Goal: Task Accomplishment & Management: Use online tool/utility

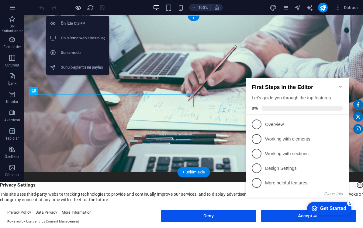
click at [82, 8] on icon "button" at bounding box center [78, 7] width 7 height 7
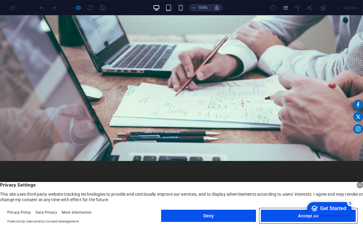
click at [301, 217] on button "Accept All" at bounding box center [308, 215] width 95 height 12
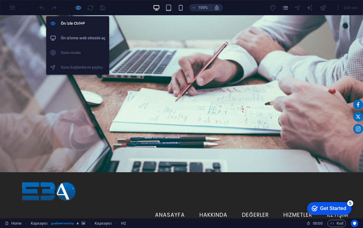
click at [78, 8] on icon "button" at bounding box center [78, 7] width 7 height 7
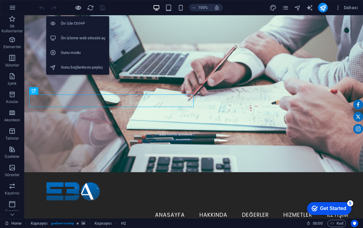
click at [80, 9] on icon "button" at bounding box center [78, 7] width 7 height 7
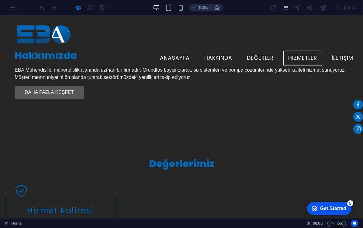
scroll to position [446, 0]
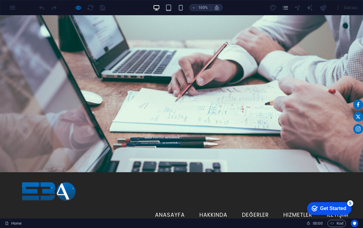
scroll to position [0, 0]
click at [205, 207] on link "Hakkında" at bounding box center [214, 214] width 38 height 15
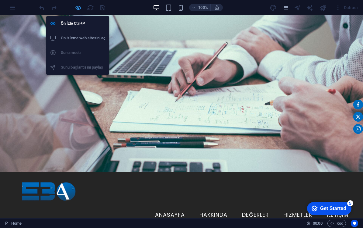
click at [77, 5] on icon "button" at bounding box center [78, 7] width 7 height 7
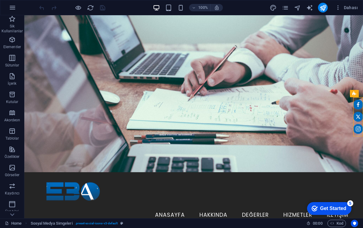
click at [360, 117] on figure at bounding box center [358, 117] width 10 height 10
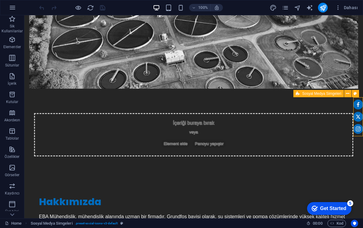
scroll to position [384, 0]
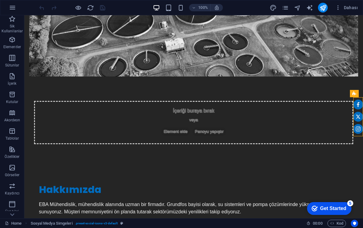
click at [359, 121] on figure at bounding box center [358, 117] width 10 height 10
drag, startPoint x: 359, startPoint y: 121, endPoint x: 328, endPoint y: 156, distance: 47.2
click at [359, 121] on figure at bounding box center [358, 117] width 10 height 10
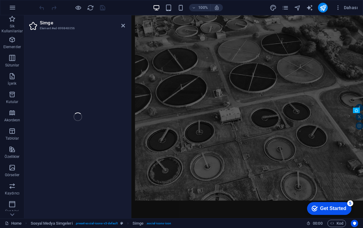
select select "xMidYMid"
select select "px"
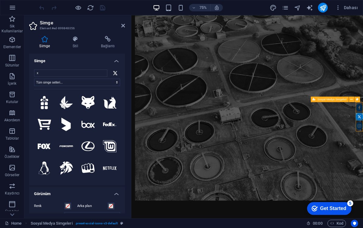
drag, startPoint x: 435, startPoint y: 159, endPoint x: 466, endPoint y: 123, distance: 47.6
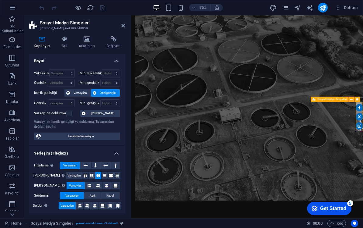
click at [82, 176] on icon at bounding box center [85, 175] width 7 height 4
click at [95, 173] on icon at bounding box center [98, 175] width 7 height 4
click at [87, 186] on button at bounding box center [89, 185] width 9 height 7
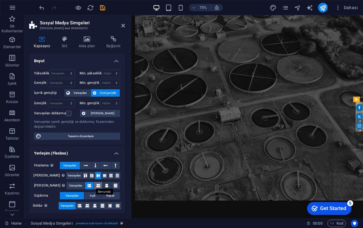
click at [96, 185] on icon at bounding box center [98, 185] width 4 height 7
click at [71, 186] on span "Varsayılan" at bounding box center [75, 185] width 13 height 7
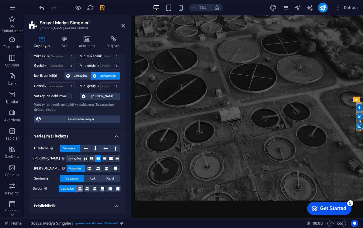
click at [78, 189] on icon at bounding box center [80, 188] width 4 height 7
click at [85, 188] on icon at bounding box center [87, 188] width 4 height 7
click at [75, 188] on button "Varsayılan" at bounding box center [67, 188] width 17 height 7
click at [76, 188] on button "Varsayılan" at bounding box center [67, 188] width 17 height 7
click at [81, 188] on icon at bounding box center [80, 188] width 4 height 7
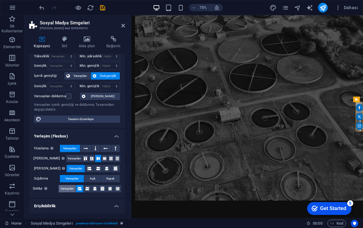
click at [65, 189] on span "Varsayılan" at bounding box center [67, 188] width 13 height 7
click at [66, 40] on icon at bounding box center [64, 39] width 15 height 6
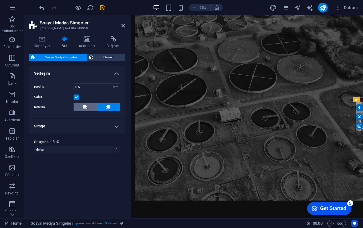
click at [85, 106] on icon at bounding box center [85, 106] width 4 height 7
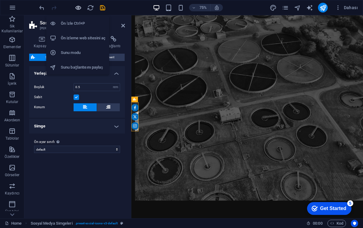
click at [79, 6] on icon "button" at bounding box center [78, 7] width 7 height 7
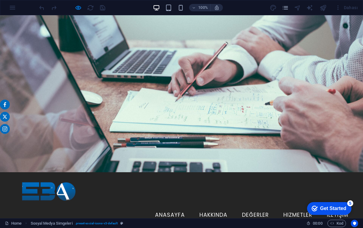
scroll to position [0, 0]
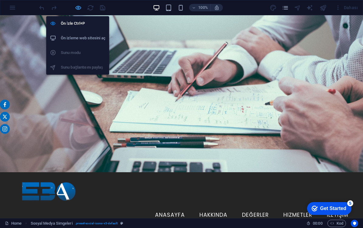
click at [81, 10] on icon "button" at bounding box center [78, 7] width 7 height 7
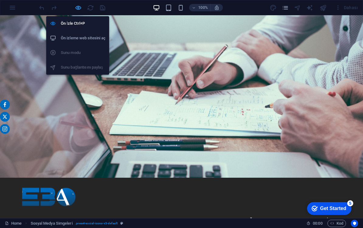
select select "rem"
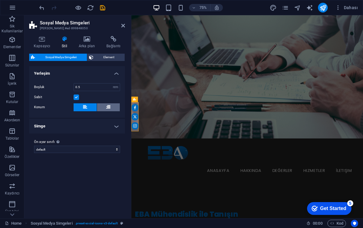
click at [106, 107] on button at bounding box center [108, 107] width 23 height 8
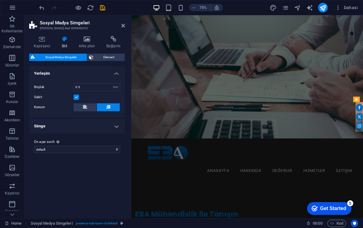
click at [113, 154] on div "Ön ayar sınıfı Yukarıda seçilen varyant ve ayarlar, bu ön ayar sınıfını taşıyan…" at bounding box center [77, 145] width 96 height 24
click at [104, 142] on label "Ön ayar sınıfı Yukarıda seçilen varyant ve ayarlar, bu ön ayar sınıfını taşıyan…" at bounding box center [77, 141] width 86 height 7
click at [104, 145] on select "default Ön ayar sınıfı ekle" at bounding box center [77, 148] width 86 height 7
click at [116, 127] on h4 "Simge" at bounding box center [77, 126] width 96 height 15
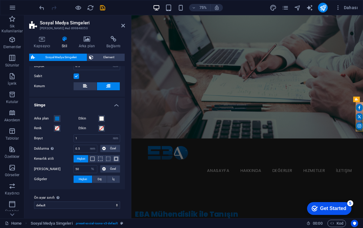
scroll to position [17, 0]
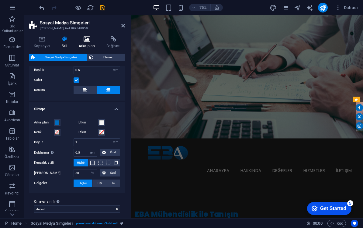
click at [91, 43] on h4 "Arka plan" at bounding box center [88, 42] width 28 height 13
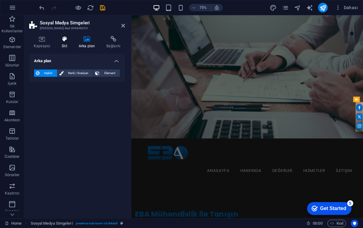
click at [69, 45] on h4 "Stil" at bounding box center [65, 42] width 17 height 13
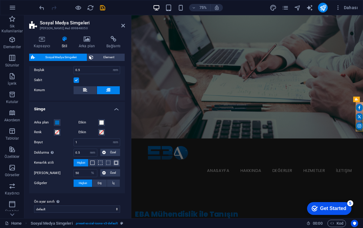
click at [77, 81] on label at bounding box center [76, 79] width 5 height 5
click at [0, 0] on input "Sabit" at bounding box center [0, 0] width 0 height 0
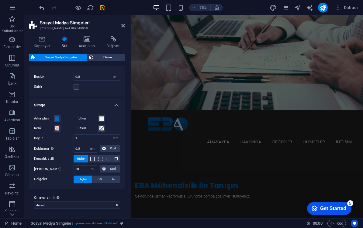
scroll to position [38, 0]
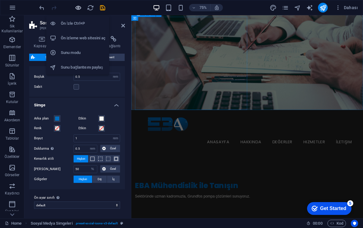
click at [79, 7] on icon "button" at bounding box center [78, 7] width 7 height 7
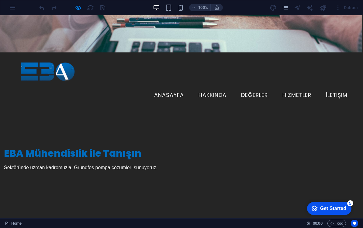
scroll to position [143, 1]
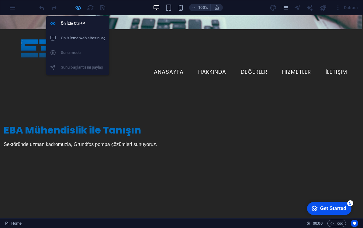
click at [82, 7] on icon "button" at bounding box center [78, 7] width 7 height 7
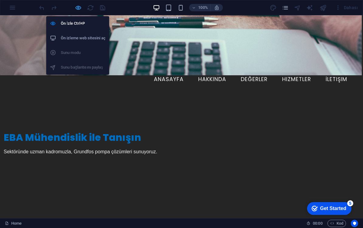
select select "rem"
select select "%"
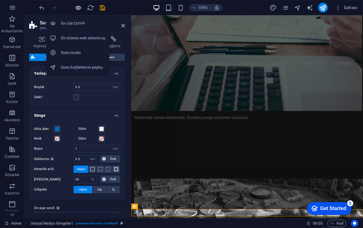
scroll to position [1199, 0]
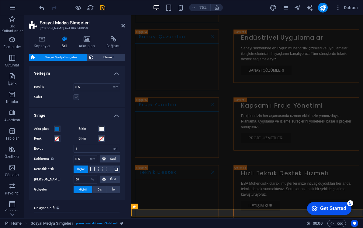
click at [76, 99] on label at bounding box center [76, 96] width 5 height 5
click at [0, 0] on input "Sabit" at bounding box center [0, 0] width 0 height 0
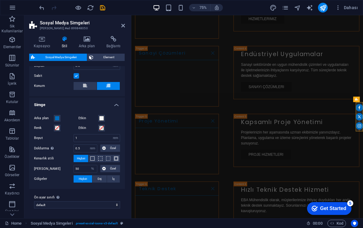
scroll to position [21, 0]
click at [40, 40] on icon at bounding box center [42, 39] width 26 height 6
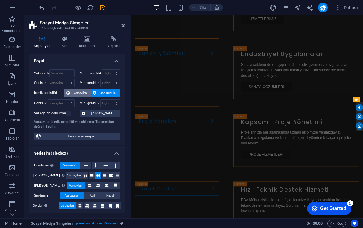
click at [82, 95] on span "Varsayılan" at bounding box center [80, 92] width 17 height 7
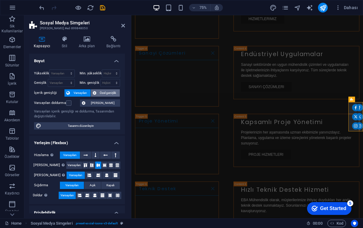
click at [100, 92] on span "Özel genişlik" at bounding box center [108, 92] width 20 height 7
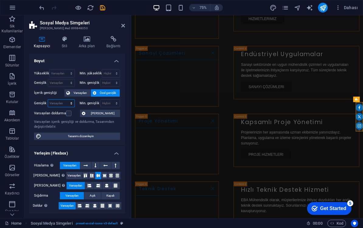
select select "px"
type input "48"
click at [57, 103] on input "48" at bounding box center [61, 102] width 26 height 7
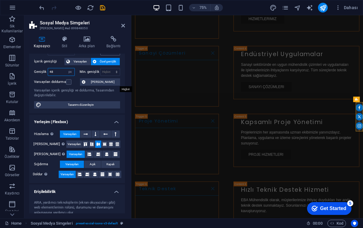
scroll to position [36, 0]
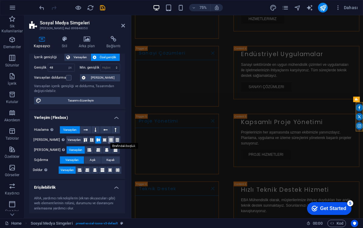
click at [108, 138] on icon at bounding box center [110, 140] width 7 height 4
click at [95, 139] on icon at bounding box center [98, 140] width 7 height 4
drag, startPoint x: 124, startPoint y: 26, endPoint x: 99, endPoint y: 11, distance: 28.7
click at [124, 26] on icon at bounding box center [123, 25] width 4 height 5
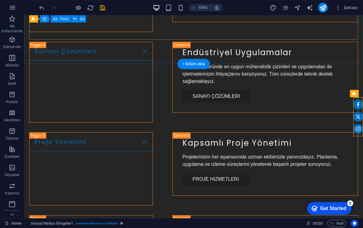
scroll to position [1126, 0]
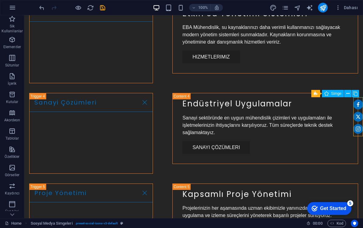
click at [359, 103] on figure at bounding box center [358, 104] width 10 height 10
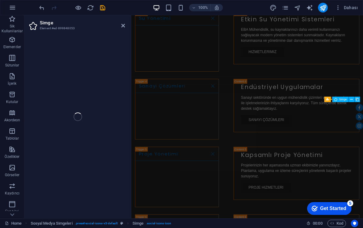
select select "xMidYMid"
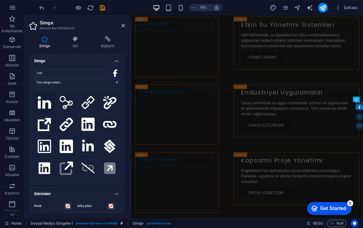
type input "Link"
click at [44, 103] on icon at bounding box center [44, 102] width 13 height 12
click at [122, 24] on icon at bounding box center [123, 25] width 4 height 5
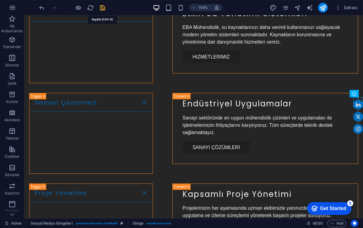
click at [105, 9] on icon "save" at bounding box center [102, 7] width 7 height 7
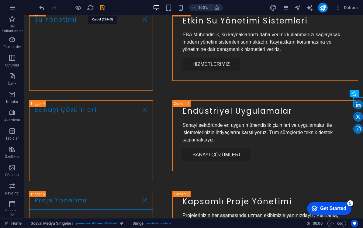
select select "px"
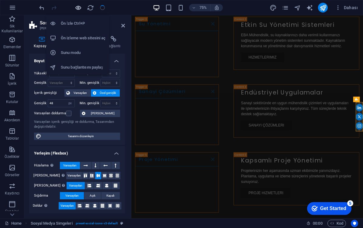
click at [81, 6] on icon "button" at bounding box center [78, 7] width 7 height 7
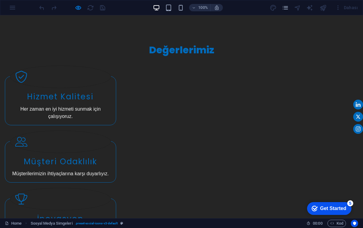
scroll to position [610, 0]
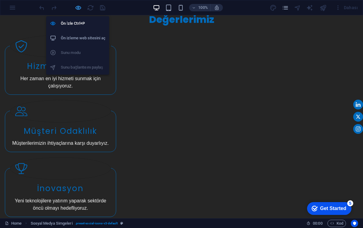
click at [80, 9] on icon "button" at bounding box center [78, 7] width 7 height 7
select select "px"
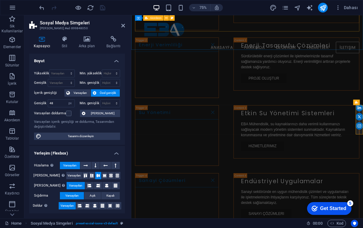
scroll to position [988, 0]
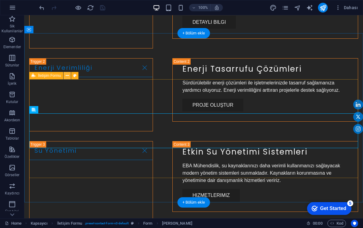
click at [68, 75] on icon at bounding box center [67, 75] width 3 height 6
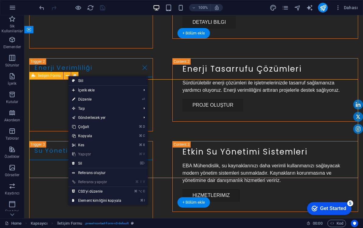
click at [55, 74] on span "İletişim Formu" at bounding box center [49, 76] width 23 height 4
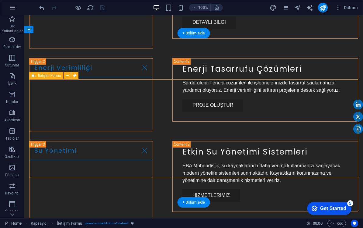
click at [55, 74] on span "İletişim Formu" at bounding box center [49, 76] width 23 height 4
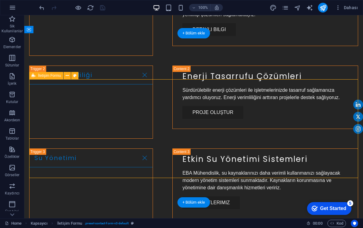
select select "rem"
select select "preset-contact-form-v3-default"
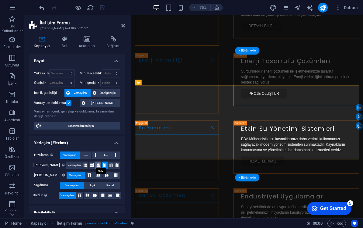
click at [97, 164] on button at bounding box center [98, 164] width 6 height 7
click at [102, 164] on button at bounding box center [105, 164] width 6 height 7
click at [62, 47] on h4 "Stil" at bounding box center [65, 42] width 17 height 13
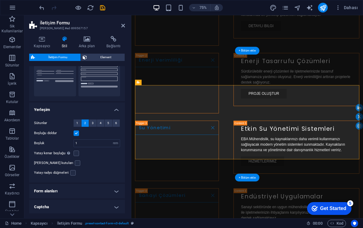
scroll to position [69, 0]
click at [75, 132] on label at bounding box center [76, 132] width 5 height 5
click at [0, 0] on input "Boşluğu doldur" at bounding box center [0, 0] width 0 height 0
click at [75, 132] on label at bounding box center [76, 132] width 5 height 5
click at [0, 0] on input "Boşluğu doldur" at bounding box center [0, 0] width 0 height 0
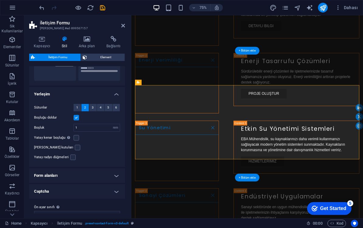
scroll to position [84, 0]
click at [92, 168] on h4 "Form alanları" at bounding box center [77, 175] width 96 height 15
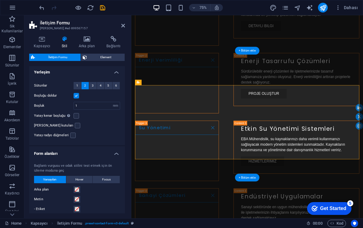
click at [102, 146] on h4 "Form alanları" at bounding box center [77, 151] width 96 height 11
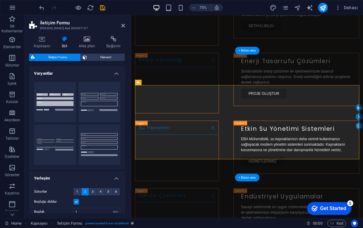
scroll to position [0, 0]
click at [102, 57] on span "Element" at bounding box center [106, 57] width 34 height 7
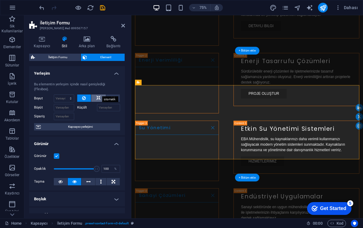
click at [97, 94] on icon at bounding box center [98, 97] width 4 height 7
click at [108, 94] on button at bounding box center [113, 97] width 14 height 7
type input "100"
select select "%"
click at [94, 94] on button at bounding box center [98, 97] width 15 height 7
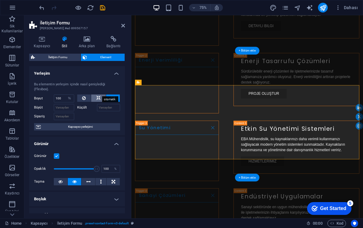
select select "DISABLED_OPTION_VALUE"
click at [82, 94] on button at bounding box center [84, 97] width 14 height 7
click at [65, 59] on span "İletişim Formu" at bounding box center [58, 57] width 42 height 7
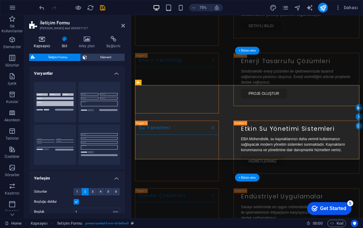
click at [44, 37] on icon at bounding box center [42, 39] width 26 height 6
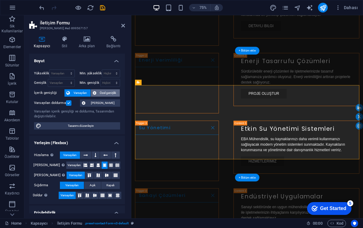
click at [109, 92] on span "Özel genişlik" at bounding box center [108, 92] width 20 height 7
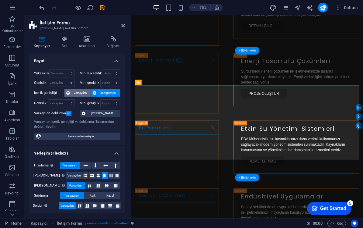
click at [71, 90] on button "Varsayılan" at bounding box center [77, 92] width 26 height 7
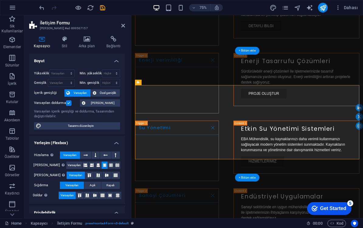
click at [68, 102] on label at bounding box center [68, 102] width 5 height 5
click at [0, 0] on input "Varsayılan doldurma" at bounding box center [0, 0] width 0 height 0
click at [68, 102] on label at bounding box center [68, 102] width 5 height 5
click at [0, 0] on input "Varsayılan doldurma" at bounding box center [0, 0] width 0 height 0
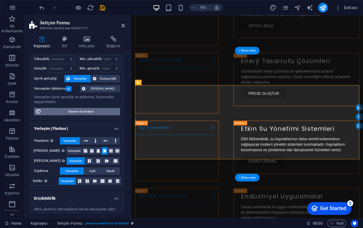
scroll to position [15, 0]
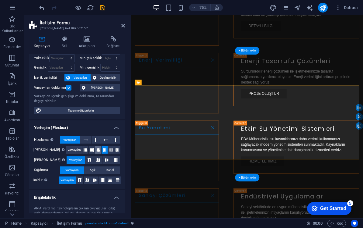
click at [96, 150] on icon at bounding box center [98, 149] width 4 height 7
click at [82, 9] on div at bounding box center [72, 8] width 68 height 10
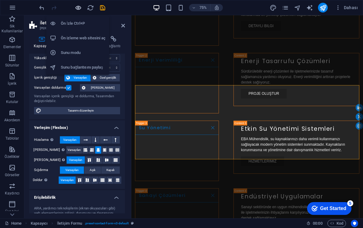
click at [76, 8] on icon "button" at bounding box center [78, 7] width 7 height 7
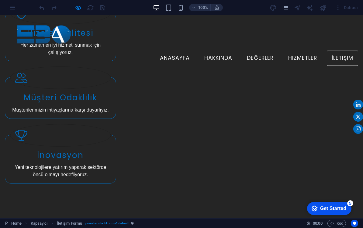
scroll to position [605, 0]
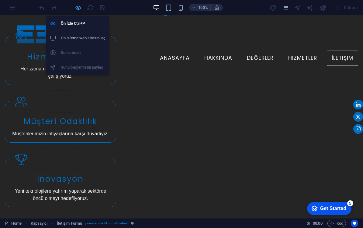
click at [77, 9] on icon "button" at bounding box center [78, 7] width 7 height 7
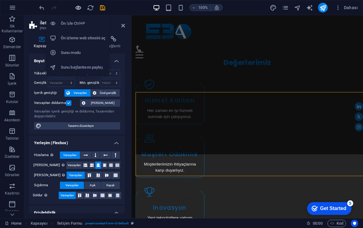
scroll to position [995, 0]
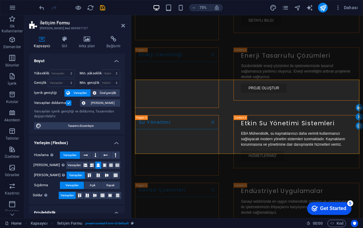
click at [68, 102] on label at bounding box center [68, 102] width 5 height 5
click at [0, 0] on input "Varsayılan doldurma" at bounding box center [0, 0] width 0 height 0
click at [68, 102] on label at bounding box center [68, 102] width 5 height 5
click at [0, 0] on input "Varsayılan doldurma" at bounding box center [0, 0] width 0 height 0
click at [106, 93] on span "Özel genişlik" at bounding box center [108, 92] width 20 height 7
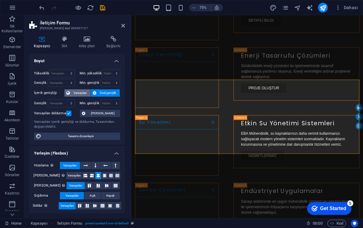
click at [68, 91] on icon at bounding box center [68, 92] width 4 height 7
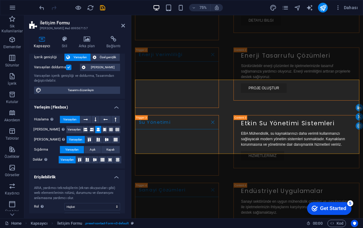
scroll to position [36, 0]
click at [85, 119] on icon at bounding box center [86, 118] width 4 height 7
click at [70, 118] on span "Varsayılan" at bounding box center [69, 118] width 13 height 7
click at [95, 159] on icon at bounding box center [95, 158] width 4 height 7
click at [65, 159] on span "Varsayılan" at bounding box center [67, 158] width 13 height 7
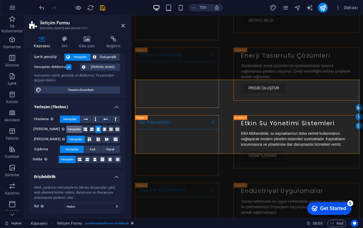
click at [68, 131] on span "Varsayılan" at bounding box center [74, 128] width 13 height 7
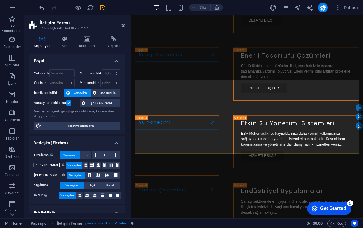
scroll to position [0, 0]
click at [65, 102] on label "Varsayılan doldurma" at bounding box center [50, 102] width 32 height 7
click at [0, 0] on input "Varsayılan doldurma" at bounding box center [0, 0] width 0 height 0
click at [68, 103] on label at bounding box center [68, 102] width 5 height 5
click at [0, 0] on input "Varsayılan doldurma" at bounding box center [0, 0] width 0 height 0
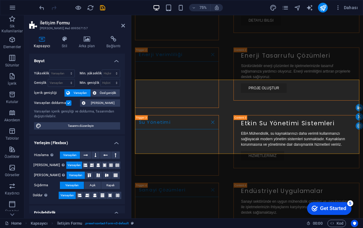
click at [95, 104] on span "[PERSON_NAME]" at bounding box center [102, 102] width 31 height 7
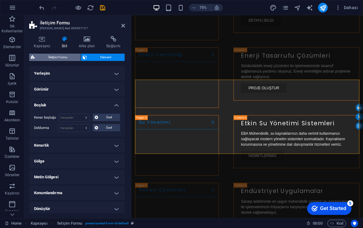
click at [56, 58] on span "İletişim Formu" at bounding box center [58, 57] width 42 height 7
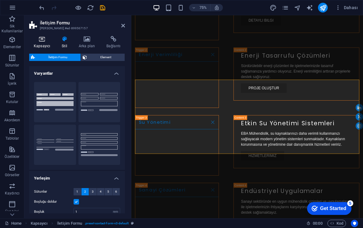
click at [40, 39] on icon at bounding box center [42, 39] width 26 height 6
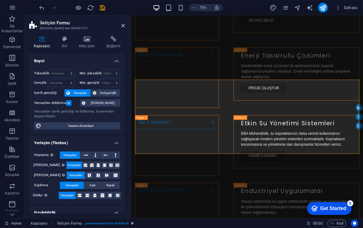
click at [67, 35] on div "Kapsayıcı Stil Arka plan Bağlantı Boyut Yükseklik Varsayılan px rem % vh vw Min…" at bounding box center [77, 124] width 106 height 187
click at [66, 42] on h4 "Stil" at bounding box center [65, 42] width 17 height 13
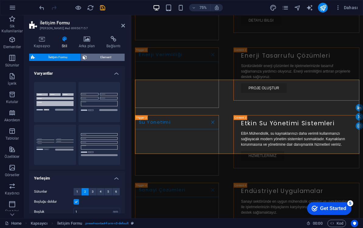
click at [96, 60] on span "Element" at bounding box center [106, 57] width 34 height 7
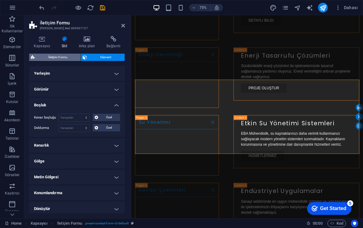
click at [59, 57] on span "İletişim Formu" at bounding box center [58, 57] width 42 height 7
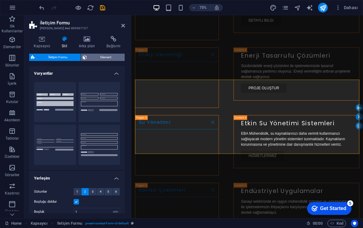
click at [97, 58] on span "Element" at bounding box center [106, 57] width 34 height 7
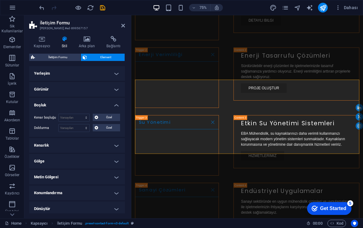
click at [110, 71] on h4 "Yerleşim" at bounding box center [77, 73] width 96 height 15
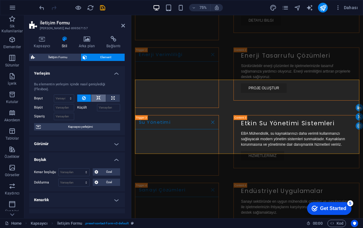
click at [95, 94] on button at bounding box center [98, 97] width 15 height 7
click at [65, 104] on input "Büyüt" at bounding box center [64, 107] width 20 height 7
select select "px"
type input "0"
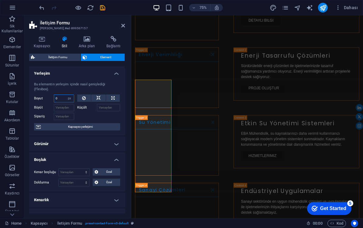
click at [60, 95] on input "0" at bounding box center [64, 98] width 20 height 7
click at [62, 95] on input "50" at bounding box center [64, 98] width 20 height 7
type input "5"
click at [115, 94] on button at bounding box center [113, 97] width 14 height 7
type input "100"
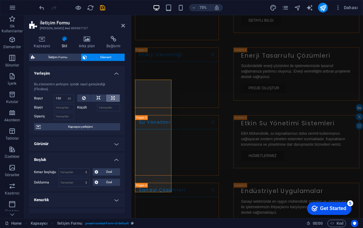
select select "%"
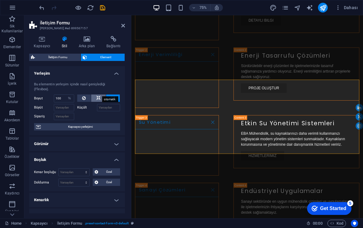
click at [98, 94] on icon at bounding box center [98, 97] width 4 height 7
click at [62, 96] on div "Varsayılan otomatik px % 1/1 1/2 1/3 1/4 1/5 1/6 1/7 1/8 1/9 1/10" at bounding box center [64, 98] width 20 height 8
select select "px"
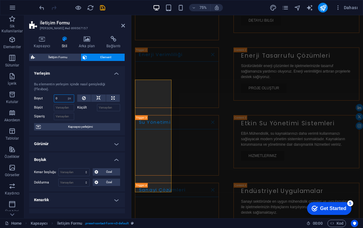
click at [61, 95] on input "0" at bounding box center [64, 98] width 20 height 7
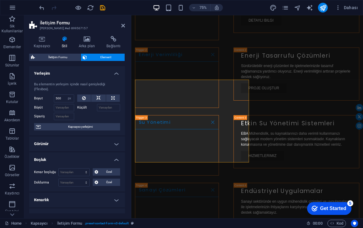
click at [61, 87] on div "Bu elementin yerleşim içinde nasıl genişlediği (Flexbox). Boyut 500 Varsayılan …" at bounding box center [77, 106] width 96 height 58
click at [63, 95] on input "500" at bounding box center [64, 98] width 20 height 7
type input "5"
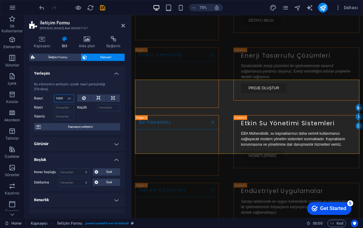
click at [64, 95] on input "1000" at bounding box center [64, 98] width 20 height 7
type input "1"
type input "750"
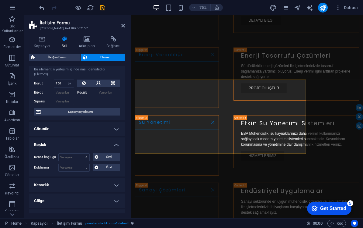
scroll to position [16, 0]
click at [104, 123] on h4 "Görünür" at bounding box center [77, 127] width 96 height 15
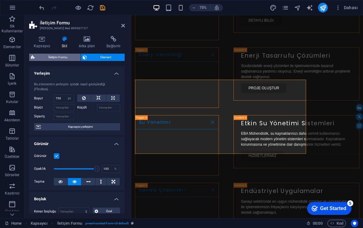
scroll to position [0, 0]
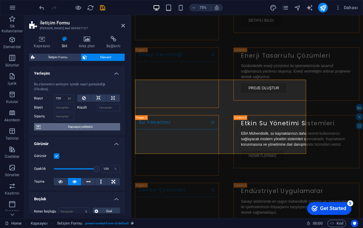
click at [95, 123] on span "Kapsayıcı yerleşimi" at bounding box center [81, 126] width 76 height 7
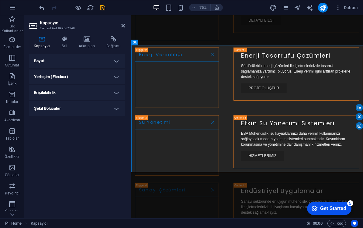
click at [106, 59] on h4 "Boyut" at bounding box center [77, 61] width 96 height 15
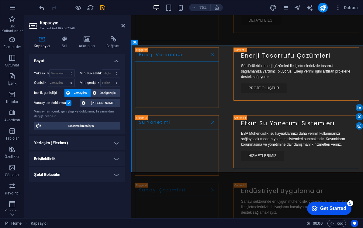
click at [43, 40] on icon at bounding box center [42, 39] width 26 height 6
click at [67, 38] on icon at bounding box center [64, 39] width 15 height 6
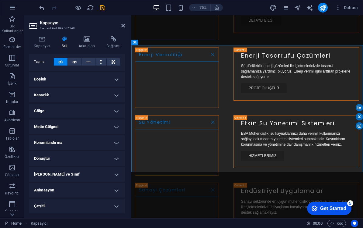
scroll to position [33, 0]
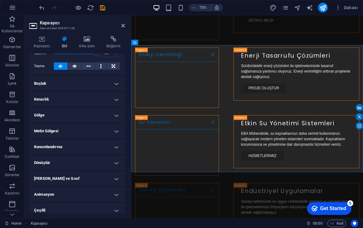
click at [104, 81] on h4 "Boşluk" at bounding box center [77, 83] width 96 height 15
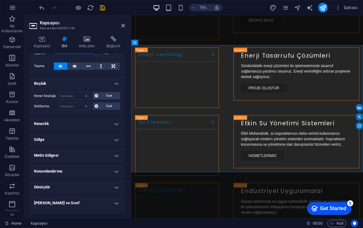
click at [104, 81] on h4 "Boşluk" at bounding box center [77, 81] width 96 height 11
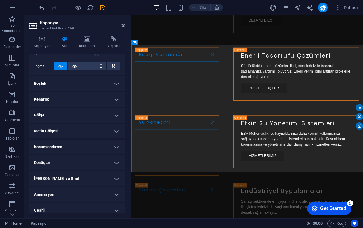
click at [106, 100] on h4 "Kenarlık" at bounding box center [77, 99] width 96 height 15
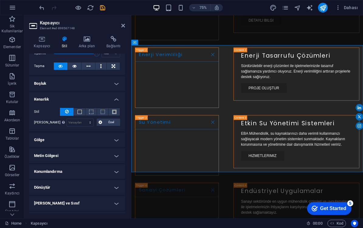
click at [106, 100] on h4 "Kenarlık" at bounding box center [77, 97] width 96 height 11
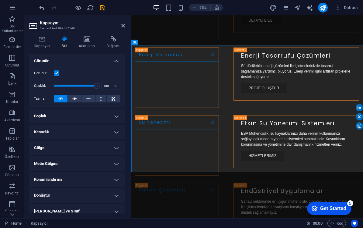
scroll to position [0, 0]
click at [36, 36] on div "Kapsayıcı Stil Arka plan Bağlantı Boyut Yükseklik Varsayılan px rem % vh vw Min…" at bounding box center [77, 124] width 106 height 187
click at [43, 39] on icon at bounding box center [42, 39] width 26 height 6
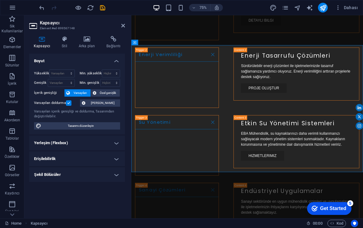
click at [103, 139] on h4 "Yerleşim (Flexbox)" at bounding box center [77, 142] width 96 height 15
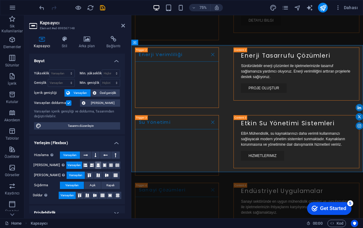
click at [96, 163] on icon at bounding box center [98, 164] width 4 height 7
click at [103, 8] on icon "save" at bounding box center [102, 7] width 7 height 7
select select "px"
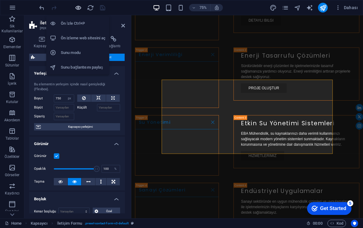
click at [79, 9] on icon "button" at bounding box center [78, 7] width 7 height 7
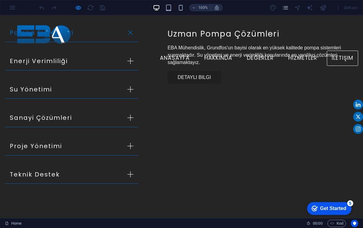
scroll to position [852, 0]
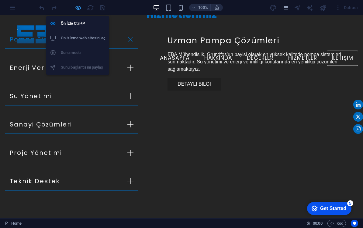
click at [79, 9] on icon "button" at bounding box center [78, 7] width 7 height 7
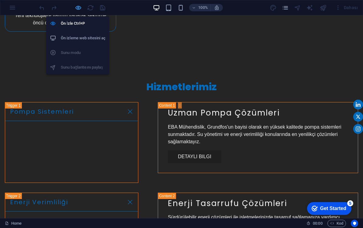
select select "px"
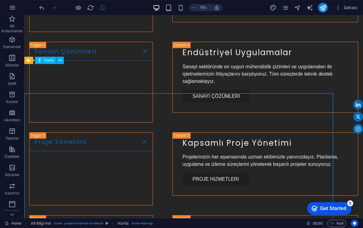
scroll to position [1126, 0]
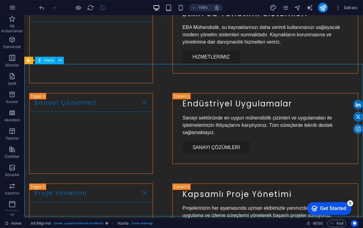
select select "1"
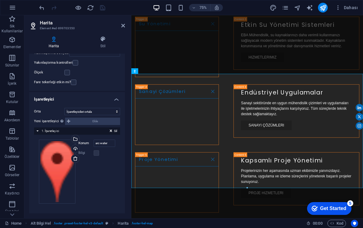
scroll to position [72, 0]
click at [58, 155] on div "Dosyaları buraya sürükleyin, dosyaları seçmek için tıklayın veya Dosyalardan ya…" at bounding box center [57, 171] width 36 height 64
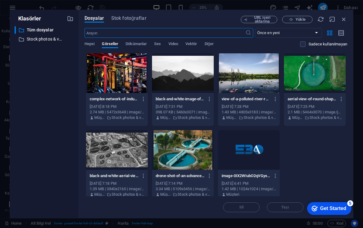
click at [58, 155] on div "​ Tüm dosyalar Tüm dosyalar ​ Stock photos & videos Stock photos & videos" at bounding box center [44, 119] width 59 height 187
click at [343, 20] on icon "button" at bounding box center [344, 19] width 7 height 7
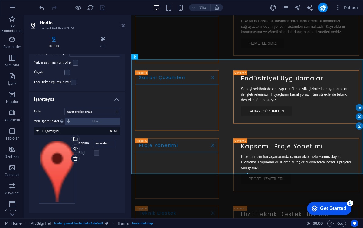
click at [124, 26] on icon at bounding box center [123, 25] width 4 height 5
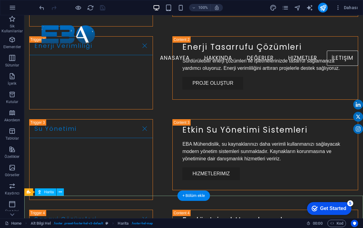
scroll to position [990, 0]
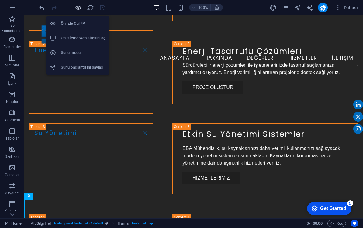
click at [80, 7] on icon "button" at bounding box center [78, 7] width 7 height 7
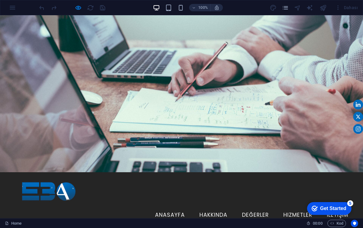
scroll to position [0, 0]
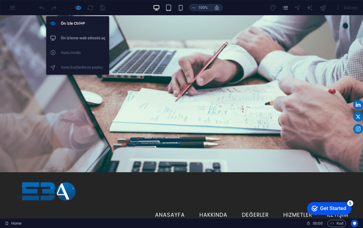
click at [80, 7] on icon "button" at bounding box center [78, 7] width 7 height 7
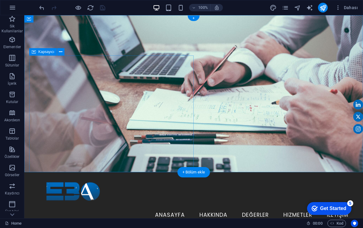
click at [26, 146] on figure at bounding box center [193, 93] width 339 height 157
click at [233, 123] on figure at bounding box center [193, 93] width 339 height 157
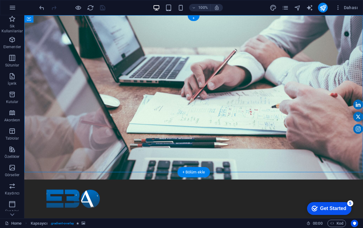
select select "header"
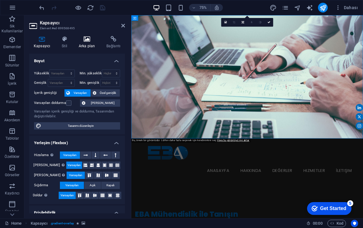
click at [84, 37] on icon at bounding box center [86, 39] width 25 height 6
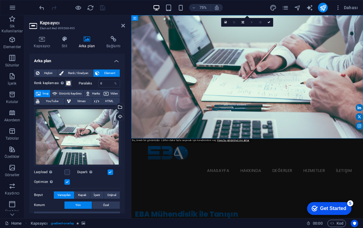
scroll to position [16, 0]
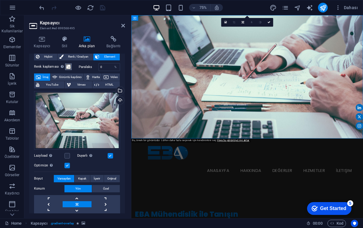
click at [63, 83] on span "YouTube" at bounding box center [51, 84] width 21 height 7
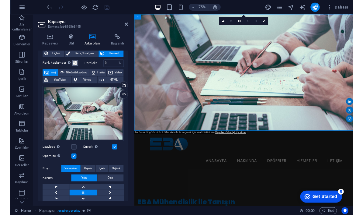
scroll to position [0, 0]
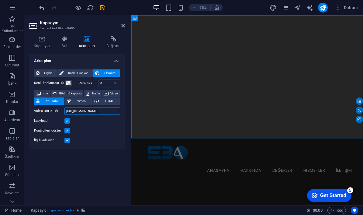
click at [95, 111] on input "[URL][DOMAIN_NAME]" at bounding box center [92, 110] width 56 height 7
paste input "[DOMAIN_NAME][URL]"
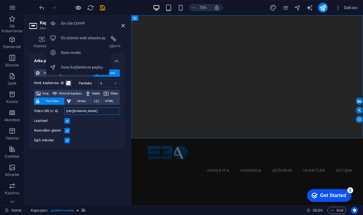
type input "[URL][DOMAIN_NAME]"
click at [76, 7] on icon "button" at bounding box center [78, 7] width 7 height 7
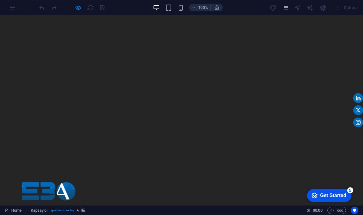
click at [78, 8] on icon "button" at bounding box center [78, 7] width 7 height 7
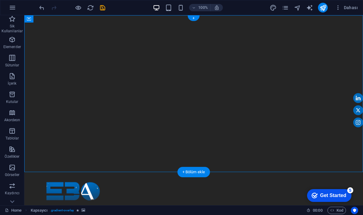
click at [27, 151] on div at bounding box center [193, 93] width 339 height 157
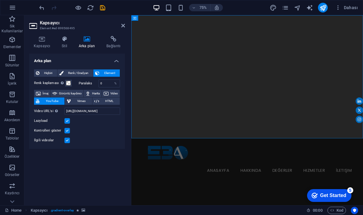
click at [66, 131] on label at bounding box center [66, 130] width 5 height 5
click at [0, 0] on input "Kontrolleri göster" at bounding box center [0, 0] width 0 height 0
click at [66, 131] on label at bounding box center [66, 130] width 5 height 5
click at [0, 0] on input "Kontrolleri göster" at bounding box center [0, 0] width 0 height 0
click at [68, 142] on label at bounding box center [66, 139] width 5 height 5
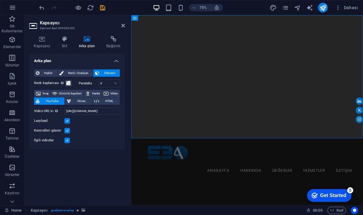
click at [0, 0] on input "İlgili videolar" at bounding box center [0, 0] width 0 height 0
click at [65, 123] on label at bounding box center [66, 120] width 5 height 5
click at [0, 0] on input "Lazyload" at bounding box center [0, 0] width 0 height 0
click at [47, 43] on h4 "Kapsayıcı" at bounding box center [43, 42] width 28 height 13
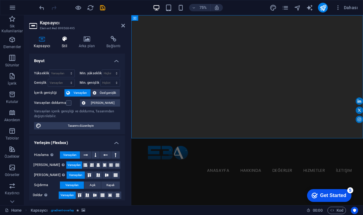
click at [63, 43] on h4 "Stil" at bounding box center [65, 42] width 17 height 13
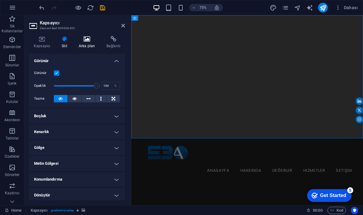
click at [90, 43] on h4 "Arka plan" at bounding box center [88, 42] width 28 height 13
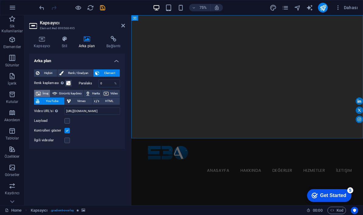
click at [44, 95] on span "İmaj" at bounding box center [46, 93] width 6 height 7
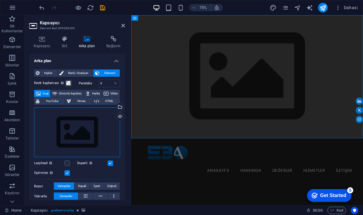
click at [66, 127] on div "Dosyaları buraya sürükleyin, dosyaları seçmek için tıklayın veya Dosyalardan ya…" at bounding box center [77, 132] width 86 height 50
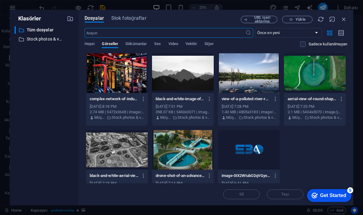
click at [66, 127] on div "​ Tüm dosyalar Tüm dosyalar ​ Stock photos & videos Stock photos & videos" at bounding box center [44, 113] width 59 height 174
click at [308, 77] on div at bounding box center [315, 73] width 62 height 40
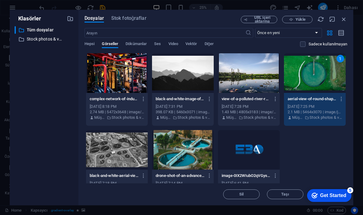
click at [307, 75] on div "1" at bounding box center [315, 73] width 62 height 40
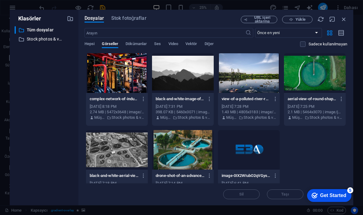
click at [307, 75] on div at bounding box center [315, 73] width 62 height 40
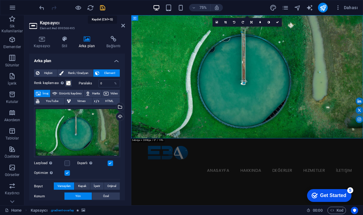
click at [105, 8] on icon "save" at bounding box center [102, 7] width 7 height 7
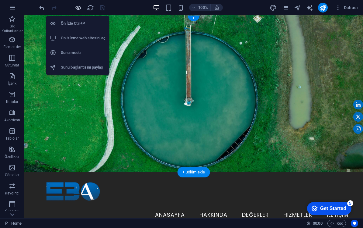
click at [77, 7] on icon "button" at bounding box center [78, 7] width 7 height 7
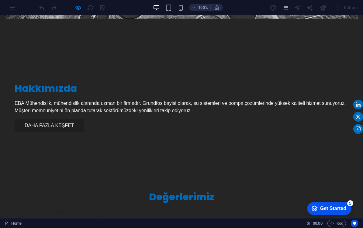
scroll to position [433, 0]
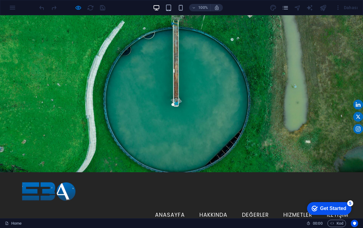
scroll to position [0, 0]
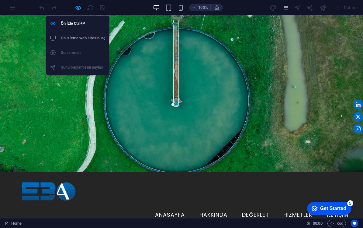
click at [80, 10] on icon "button" at bounding box center [78, 7] width 7 height 7
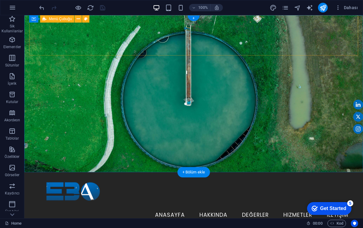
click at [124, 172] on div "Menu Anasayfa Hakkında Değerler Hizmetler İletişim" at bounding box center [193, 199] width 329 height 55
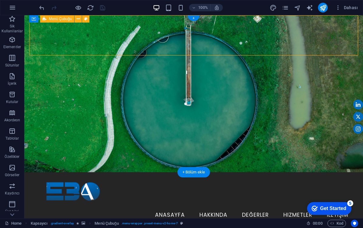
click at [124, 172] on div "Menu Anasayfa Hakkında Değerler Hizmetler İletişim" at bounding box center [193, 199] width 329 height 55
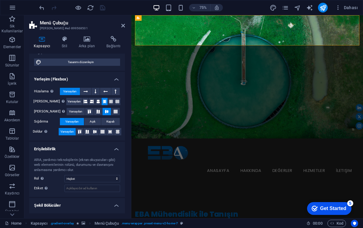
scroll to position [64, 0]
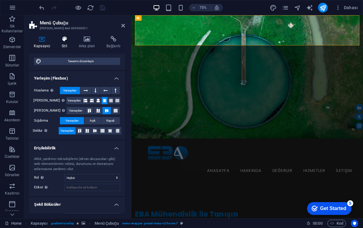
click at [57, 37] on icon at bounding box center [64, 39] width 15 height 6
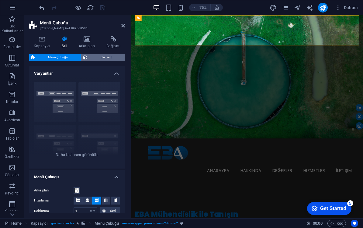
click at [92, 60] on span "Element" at bounding box center [106, 57] width 34 height 7
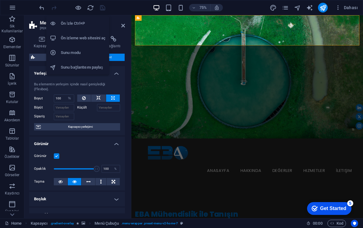
scroll to position [0, 0]
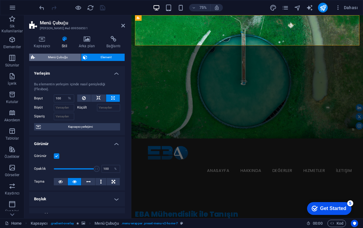
click at [62, 58] on span "Menü Çubuğu" at bounding box center [58, 57] width 42 height 7
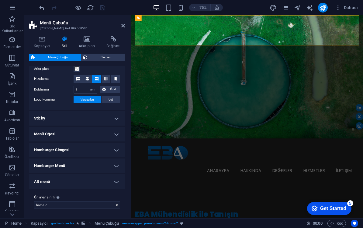
scroll to position [121, 0]
click at [107, 116] on h4 "Sticky" at bounding box center [77, 118] width 96 height 15
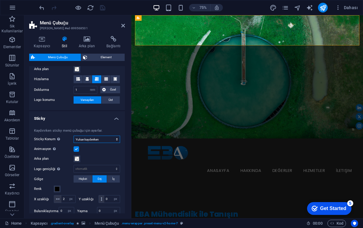
click at [94, 139] on select "Kapalı Hızlı Menüden sonra Banner'dan sonra Yukarı kaydırırken" at bounding box center [97, 138] width 47 height 7
click at [116, 116] on h4 "Sticky" at bounding box center [77, 116] width 96 height 11
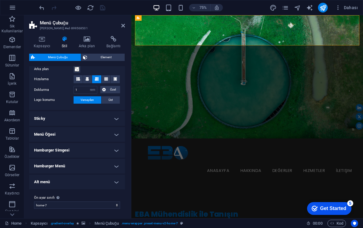
click at [117, 131] on h4 "Menü Öğesi" at bounding box center [77, 134] width 96 height 15
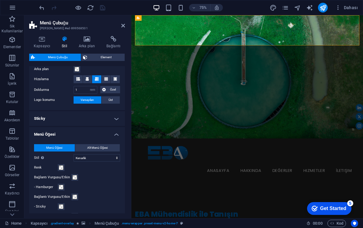
click at [117, 131] on h4 "Menü Öğesi" at bounding box center [77, 132] width 96 height 11
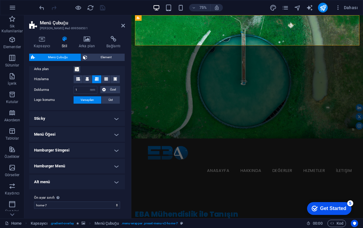
click at [118, 148] on h4 "Hamburger Simgesi" at bounding box center [77, 150] width 96 height 15
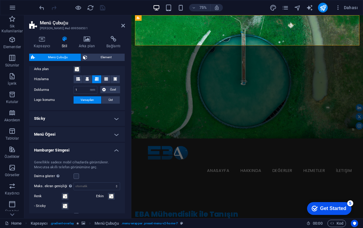
click at [118, 147] on h4 "Hamburger Simgesi" at bounding box center [77, 148] width 96 height 11
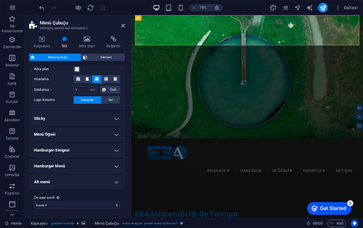
click at [126, 119] on div "Kapsayıcı Stil Arka plan Bağlantı Boyut Yükseklik Varsayılan px rem % vh vw Min…" at bounding box center [77, 124] width 106 height 187
click at [125, 119] on div "Kapsayıcı Stil Arka plan Bağlantı Boyut Yükseklik Varsayılan px rem % vh vw Min…" at bounding box center [77, 124] width 106 height 187
click at [121, 117] on h4 "Sticky" at bounding box center [77, 118] width 96 height 15
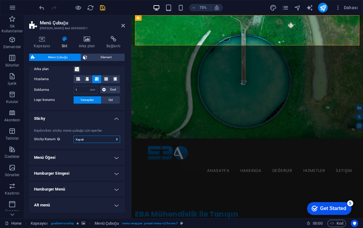
click at [97, 140] on select "Kapalı Hızlı Menüden sonra Banner'dan sonra Yukarı kaydırırken" at bounding box center [97, 138] width 47 height 7
select select "sticky_reverse"
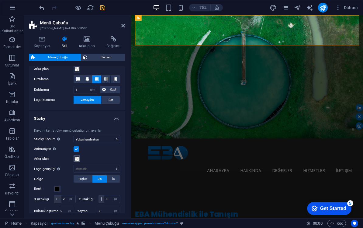
click at [77, 158] on span at bounding box center [77, 158] width 5 height 5
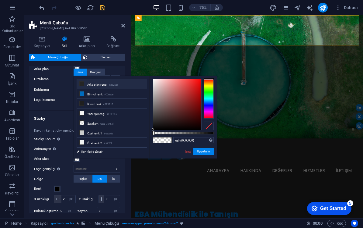
click at [82, 86] on li "Arka plan rengi #252525" at bounding box center [112, 84] width 70 height 10
type input "#252525"
click at [207, 153] on button "Uygulayın" at bounding box center [203, 151] width 20 height 7
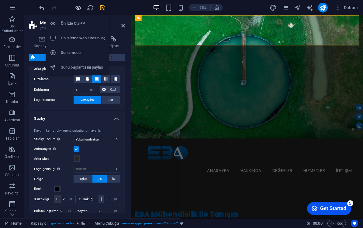
click at [81, 8] on icon "button" at bounding box center [78, 7] width 7 height 7
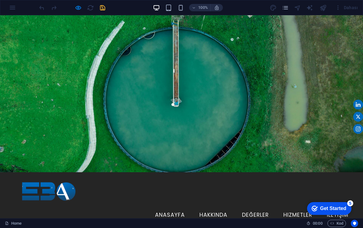
scroll to position [0, 0]
click at [263, 207] on link "Değerler" at bounding box center [255, 214] width 36 height 15
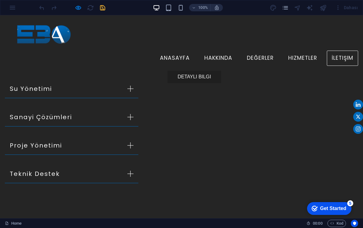
scroll to position [859, 0]
click at [171, 50] on link "Anasayfa" at bounding box center [175, 57] width 40 height 15
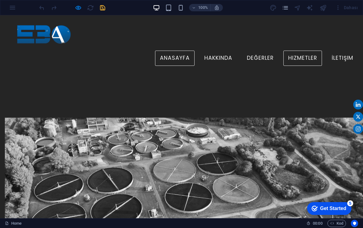
scroll to position [0, 0]
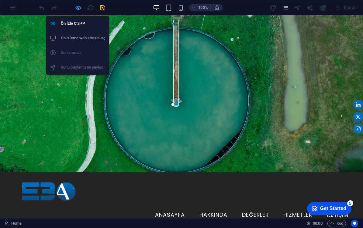
click at [77, 8] on icon "button" at bounding box center [78, 7] width 7 height 7
select select "rem"
select select "sticky_reverse"
select select "px"
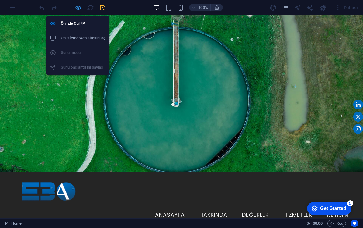
select select "px"
select select "preset-menu-v2-home-7"
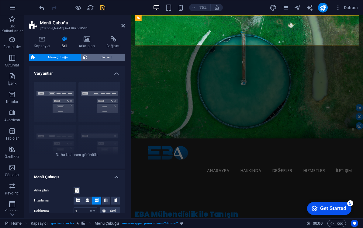
click at [92, 60] on span "Element" at bounding box center [106, 57] width 34 height 7
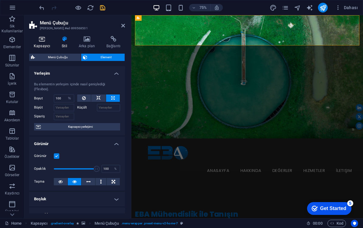
click at [47, 45] on h4 "Kapsayıcı" at bounding box center [43, 42] width 28 height 13
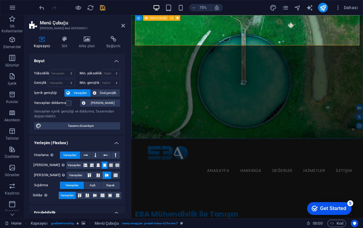
click at [153, 179] on div "Menu Anasayfa Hakkında Değerler Hizmetler İletişim" at bounding box center [285, 206] width 299 height 55
click at [62, 40] on icon at bounding box center [64, 39] width 15 height 6
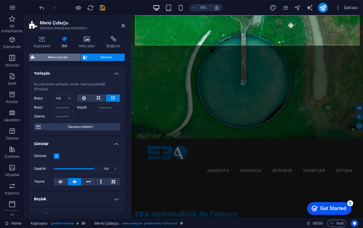
click at [60, 58] on span "Menü Çubuğu" at bounding box center [58, 57] width 42 height 7
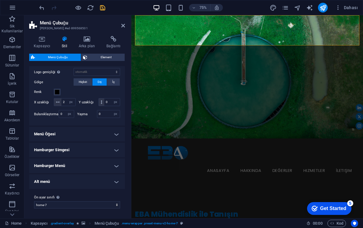
scroll to position [217, 0]
click at [91, 136] on h4 "Menü Öğesi" at bounding box center [77, 134] width 96 height 15
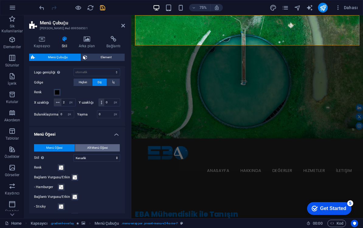
click at [101, 145] on span "Alt Menü Öğesi" at bounding box center [97, 147] width 20 height 7
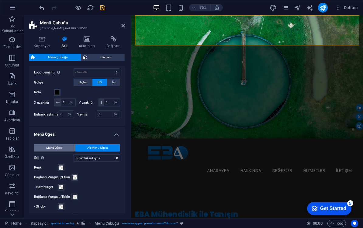
select select
click at [59, 146] on span "Menü Öğesi" at bounding box center [54, 147] width 16 height 7
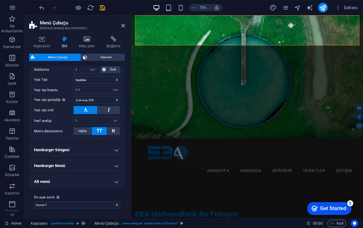
scroll to position [405, 0]
click at [84, 185] on h4 "Alt menü" at bounding box center [77, 181] width 96 height 15
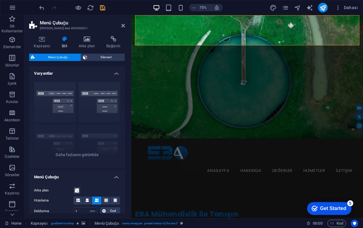
scroll to position [0, 0]
click at [45, 43] on h4 "Kapsayıcı" at bounding box center [43, 42] width 28 height 13
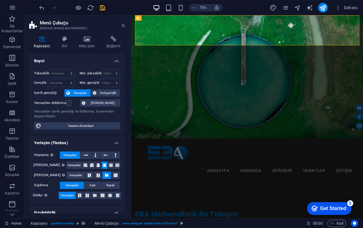
click at [123, 27] on icon at bounding box center [123, 25] width 4 height 5
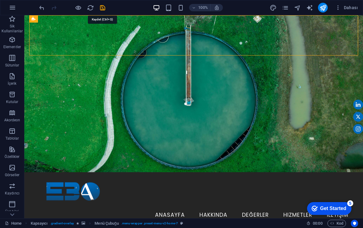
click at [103, 10] on icon "save" at bounding box center [102, 7] width 7 height 7
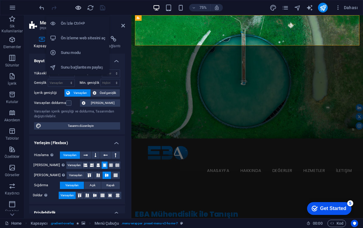
click at [80, 7] on icon "button" at bounding box center [78, 7] width 7 height 7
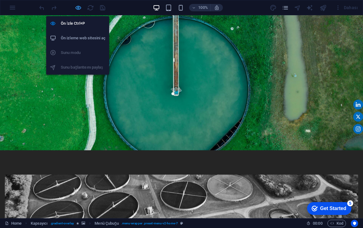
click at [80, 8] on icon "button" at bounding box center [78, 7] width 7 height 7
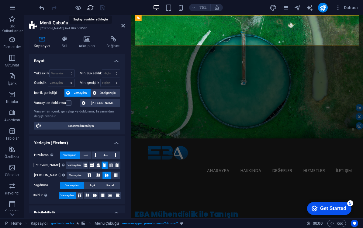
click at [91, 9] on icon "reload" at bounding box center [90, 7] width 7 height 7
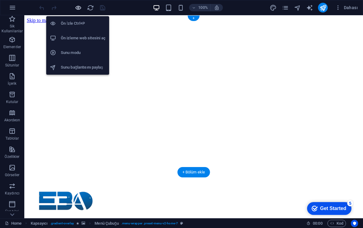
click at [79, 9] on icon "button" at bounding box center [78, 7] width 7 height 7
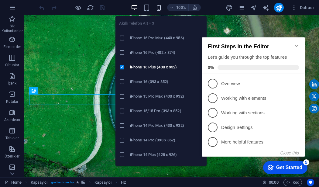
click at [157, 7] on icon "button" at bounding box center [158, 7] width 7 height 7
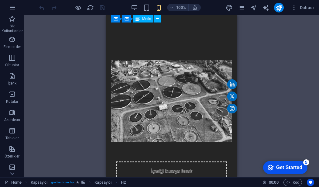
scroll to position [311, 0]
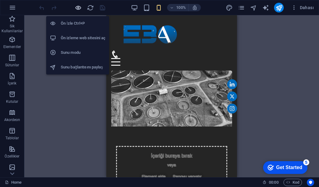
click at [75, 5] on icon "button" at bounding box center [78, 7] width 7 height 7
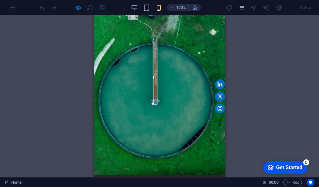
scroll to position [0, 0]
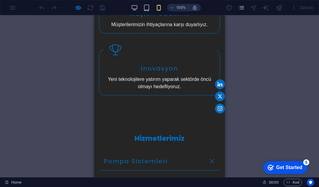
scroll to position [679, 0]
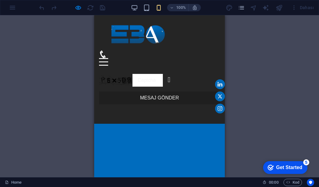
scroll to position [1173, 0]
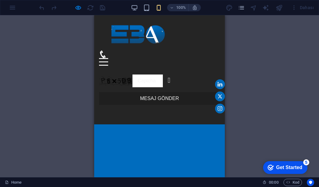
click at [148, 34] on img at bounding box center [137, 35] width 76 height 30
click at [210, 50] on div "Menu" at bounding box center [159, 57] width 121 height 15
click at [108, 58] on button "Menu" at bounding box center [103, 58] width 9 height 1
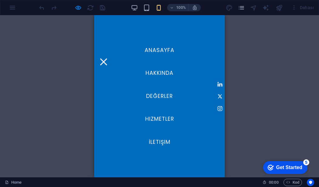
click at [165, 48] on link "Anasayfa" at bounding box center [160, 50] width 40 height 15
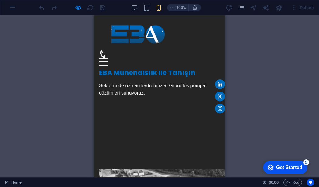
scroll to position [0, 0]
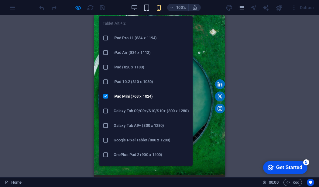
click at [147, 9] on icon "button" at bounding box center [146, 7] width 7 height 7
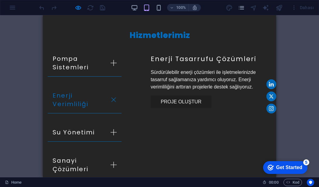
scroll to position [926, 0]
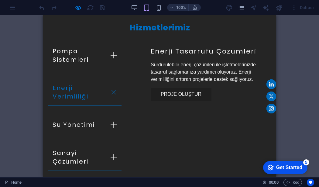
click at [134, 4] on div "100%" at bounding box center [166, 8] width 70 height 10
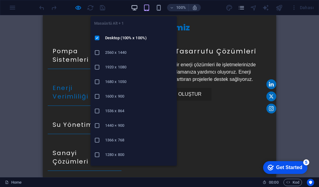
click at [134, 5] on icon "button" at bounding box center [134, 7] width 7 height 7
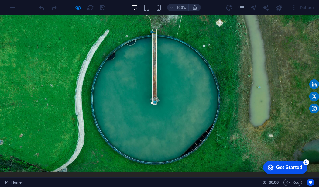
scroll to position [0, 0]
